Goal: Transaction & Acquisition: Purchase product/service

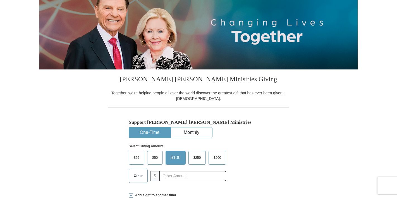
scroll to position [72, 0]
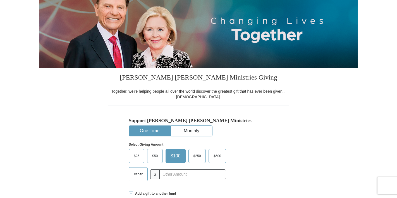
click at [136, 154] on span "$25" at bounding box center [136, 155] width 11 height 8
click at [0, 0] on input "$25" at bounding box center [0, 0] width 0 height 0
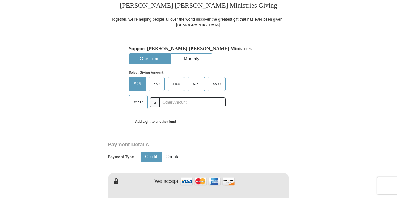
scroll to position [144, 0]
click at [170, 155] on button "Check" at bounding box center [172, 156] width 20 height 10
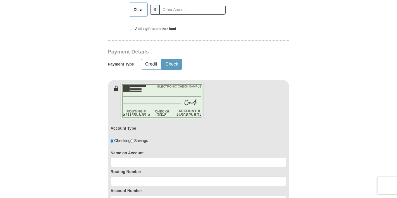
scroll to position [238, 0]
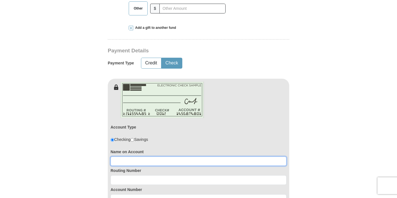
click at [133, 157] on input at bounding box center [199, 160] width 176 height 9
type input "[PERSON_NAME]"
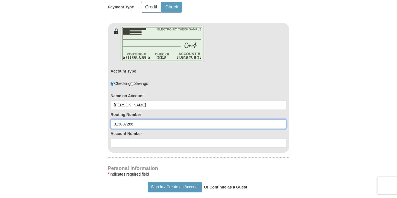
scroll to position [294, 0]
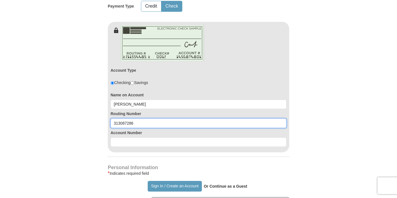
type input "313087286"
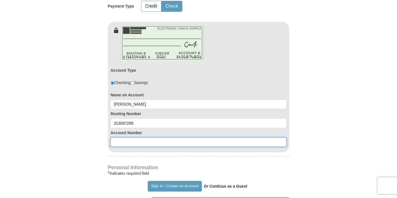
click at [142, 141] on input at bounding box center [199, 141] width 176 height 9
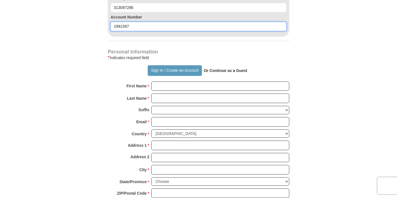
scroll to position [411, 0]
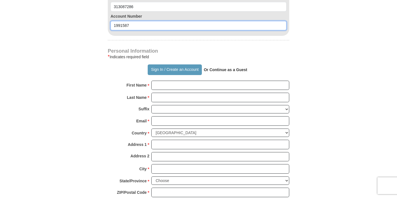
type input "1991587"
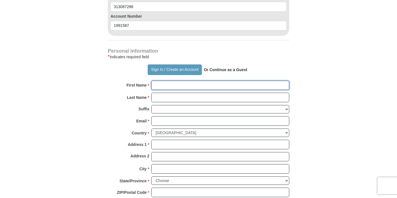
click at [190, 85] on input "First Name *" at bounding box center [220, 84] width 138 height 9
type input "[PERSON_NAME]"
click at [191, 99] on input "Last Name *" at bounding box center [220, 96] width 138 height 9
type input "[PERSON_NAME]"
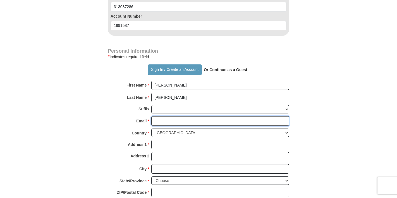
click at [180, 120] on input "Email *" at bounding box center [220, 120] width 138 height 9
type input "[EMAIL_ADDRESS][DOMAIN_NAME]"
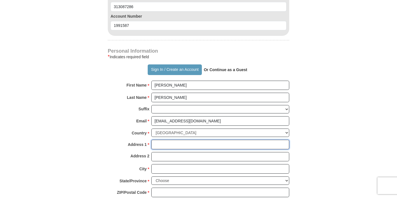
click at [176, 144] on input "Address 1 *" at bounding box center [220, 143] width 138 height 9
type input "11827 Santa Fe Trail"
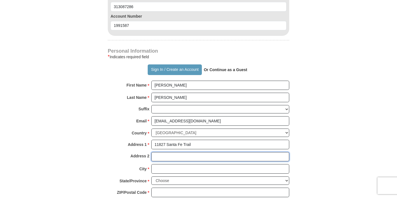
click at [184, 158] on input "Address 2" at bounding box center [220, 156] width 138 height 9
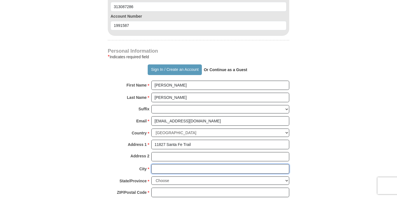
click at [176, 169] on input "City *" at bounding box center [220, 168] width 138 height 9
type input "Santa Fe"
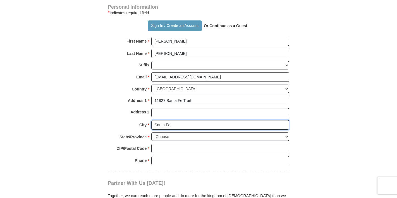
scroll to position [460, 0]
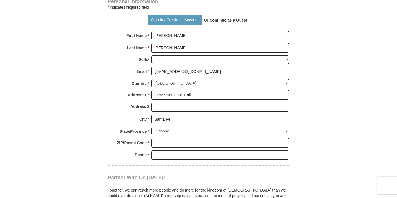
click at [185, 137] on div "State/Province * Choose [US_STATE] [US_STATE] [US_STATE] [US_STATE] [US_STATE] …" at bounding box center [199, 132] width 182 height 11
click at [185, 133] on select "Choose [US_STATE] [US_STATE] [US_STATE] [US_STATE] [US_STATE] Armed Forces Amer…" at bounding box center [220, 131] width 138 height 9
select select "[GEOGRAPHIC_DATA]"
click at [151, 127] on select "Choose [US_STATE] [US_STATE] [US_STATE] [US_STATE] [US_STATE] Armed Forces Amer…" at bounding box center [220, 131] width 138 height 9
click at [171, 145] on input "ZIP/Postal Code *" at bounding box center [220, 142] width 138 height 9
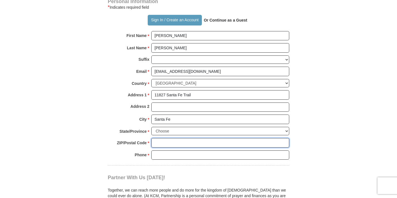
type input "77510"
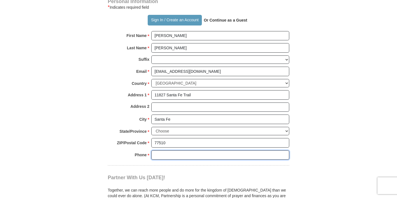
click at [179, 155] on input "Phone * *" at bounding box center [220, 154] width 138 height 9
type input "4097713422"
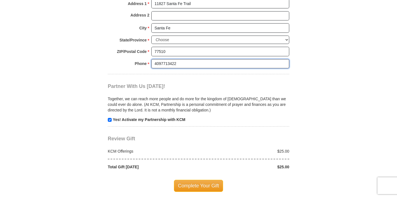
scroll to position [570, 0]
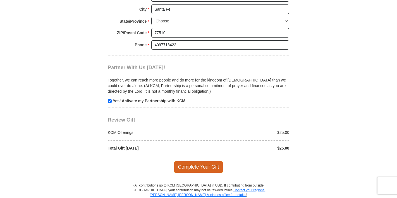
click at [201, 164] on span "Complete Your Gift" at bounding box center [198, 167] width 49 height 12
